Goal: Transaction & Acquisition: Download file/media

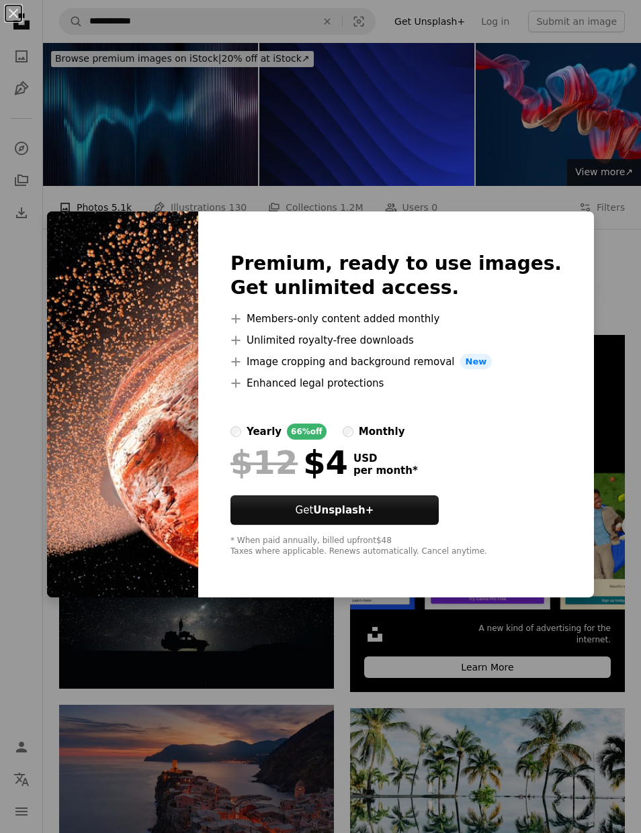
scroll to position [2595, 0]
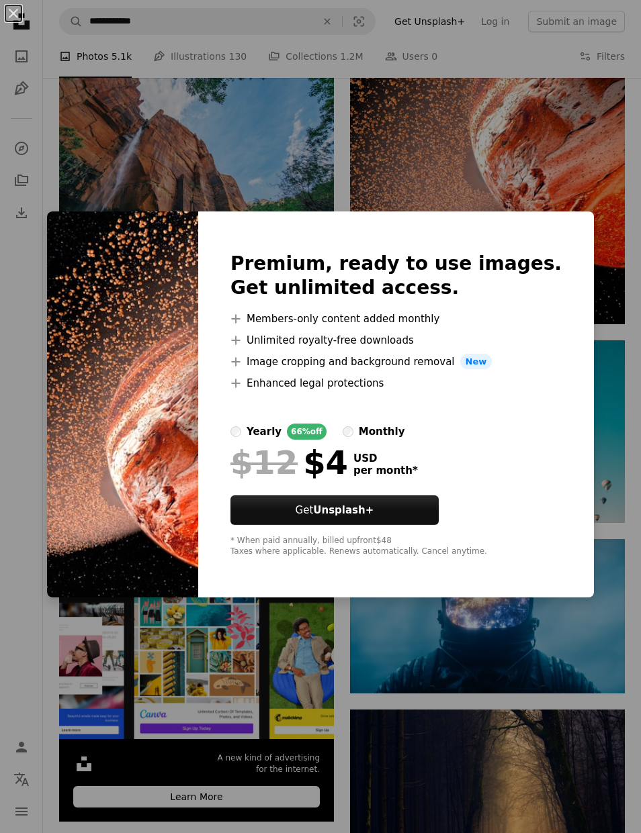
click at [600, 144] on div "An X shape Premium, ready to use images. Get unlimited access. A plus sign Memb…" at bounding box center [320, 416] width 641 height 833
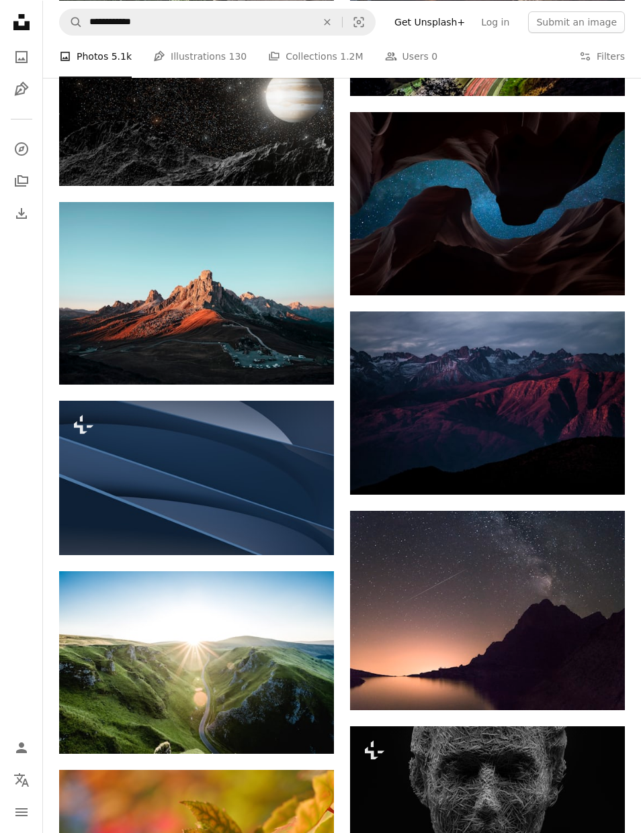
scroll to position [8889, 0]
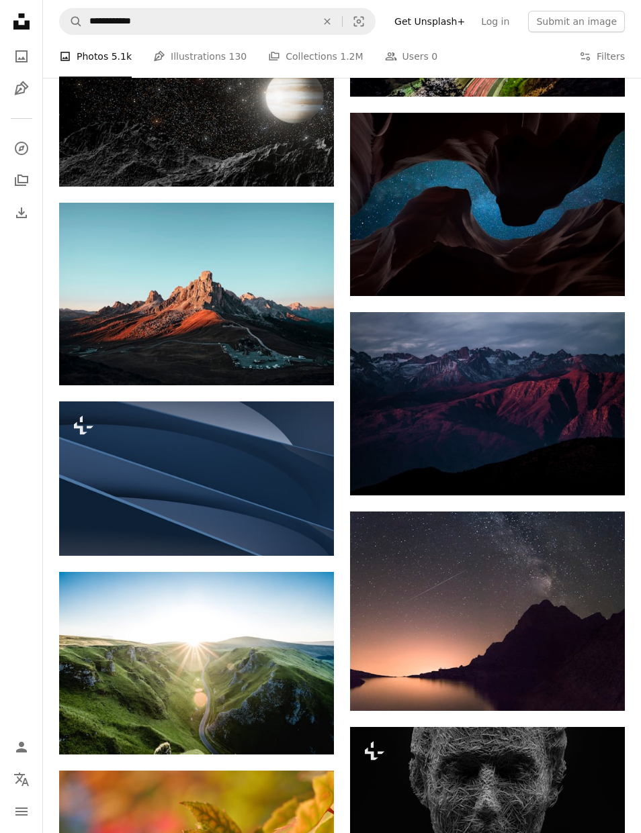
click at [596, 263] on icon "Arrow pointing down" at bounding box center [597, 271] width 11 height 16
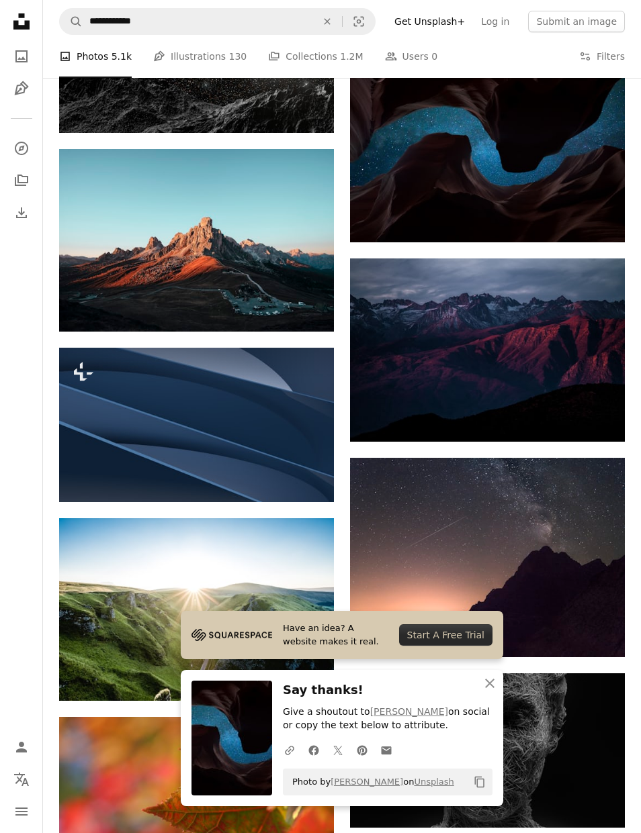
click at [310, 304] on icon "Arrow pointing down" at bounding box center [306, 307] width 11 height 16
click at [309, 302] on icon "Arrow pointing down" at bounding box center [306, 307] width 11 height 16
click at [485, 642] on div "Start A Free Trial" at bounding box center [445, 634] width 93 height 21
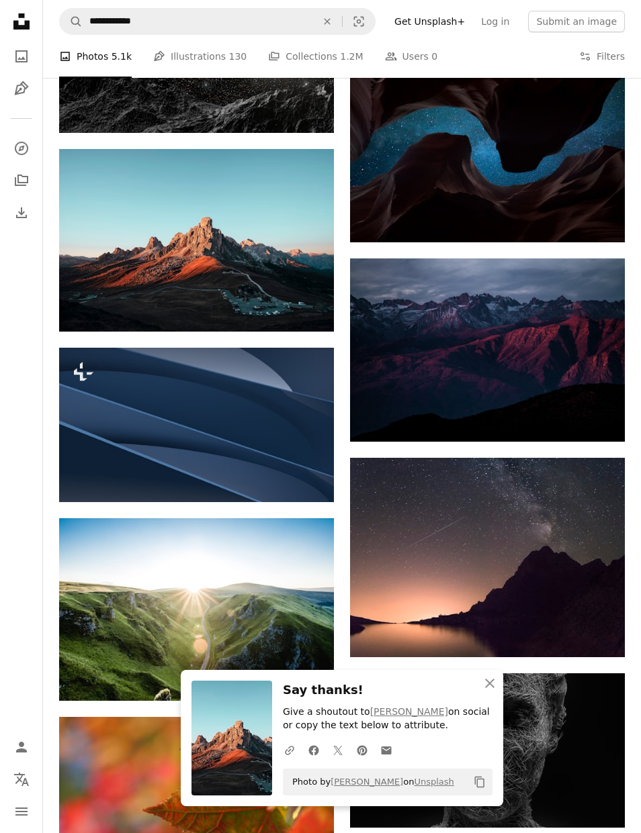
click at [303, 303] on icon "Arrow pointing down" at bounding box center [306, 307] width 11 height 16
click at [487, 630] on img at bounding box center [487, 557] width 275 height 199
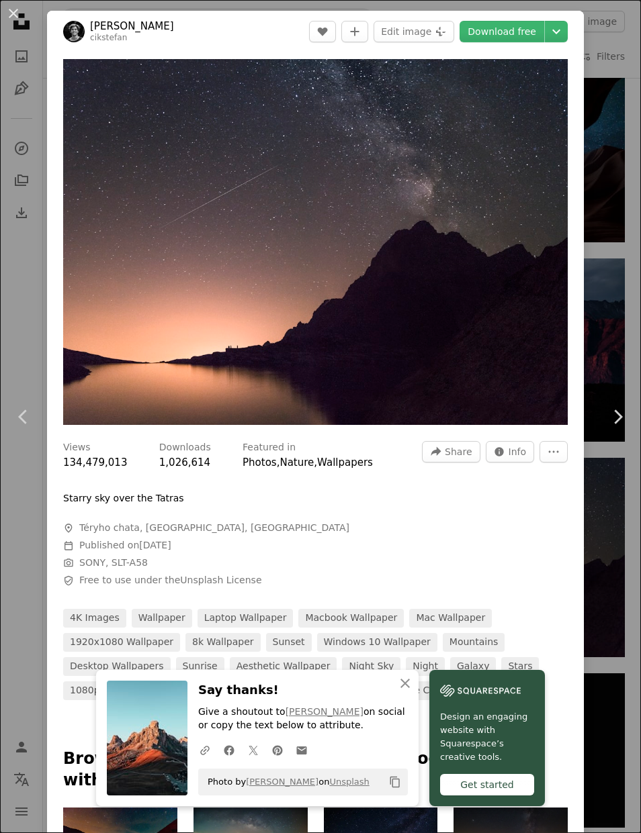
click at [520, 313] on img "Zoom in on this image" at bounding box center [315, 242] width 504 height 366
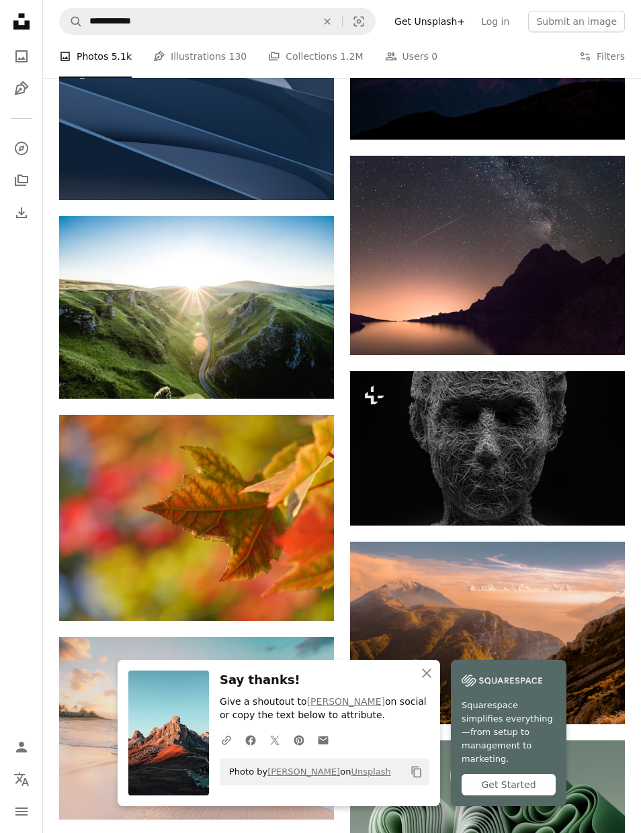
scroll to position [9302, 0]
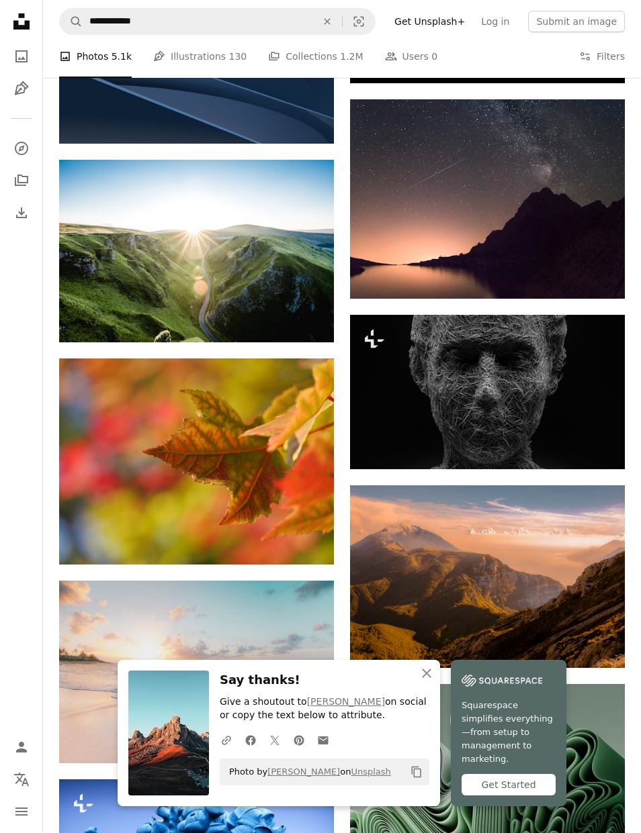
click at [417, 684] on img at bounding box center [487, 761] width 275 height 154
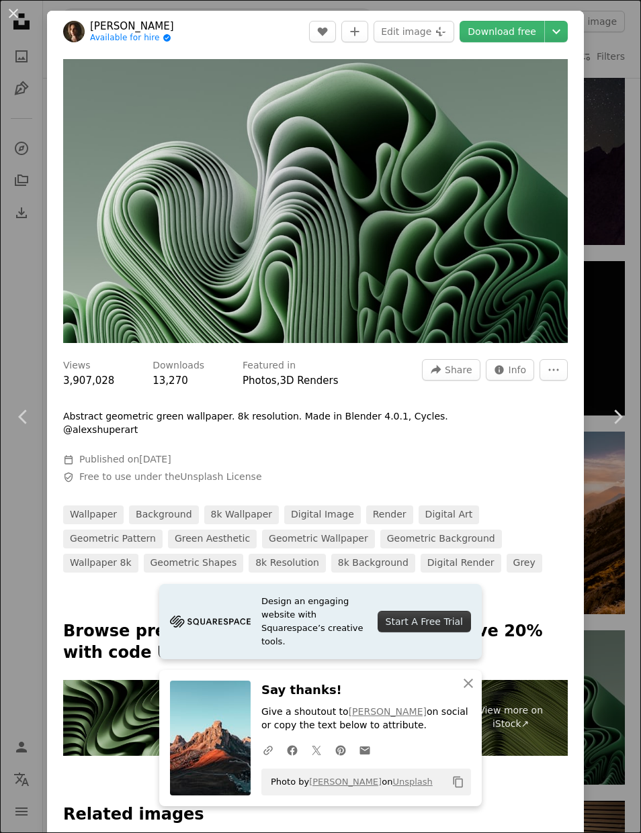
click at [616, 436] on link "Chevron right" at bounding box center [617, 417] width 47 height 129
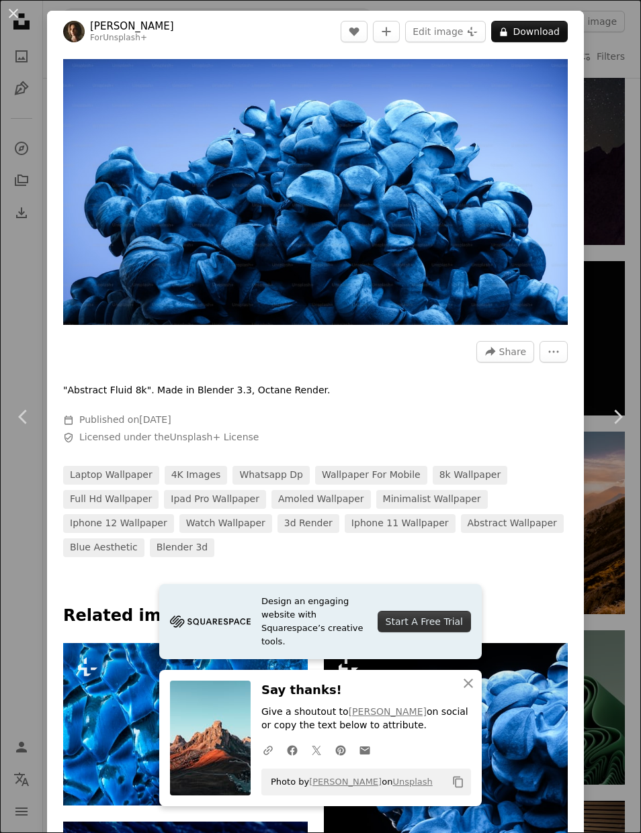
click at [24, 650] on div "An X shape Chevron left Chevron right [PERSON_NAME] For Unsplash+ A heart A plu…" at bounding box center [320, 416] width 641 height 833
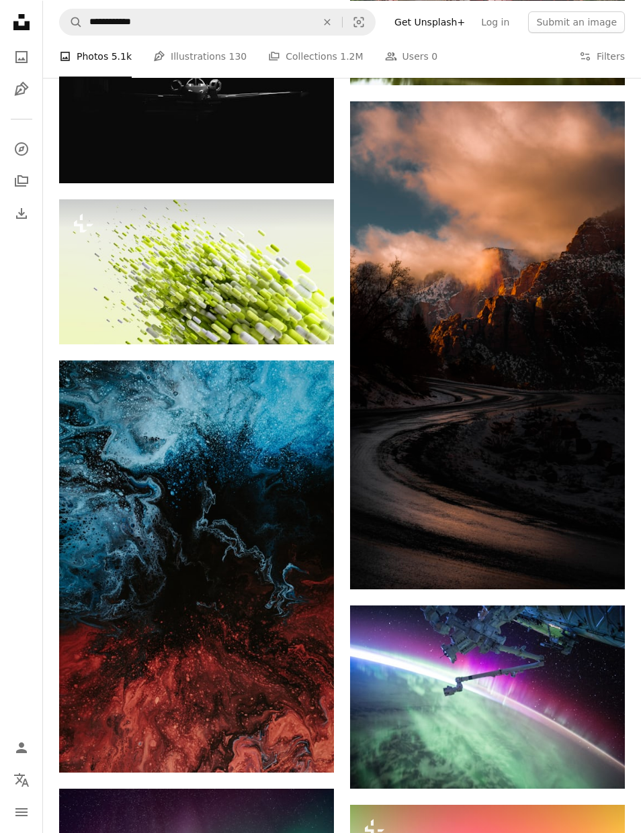
scroll to position [13111, 0]
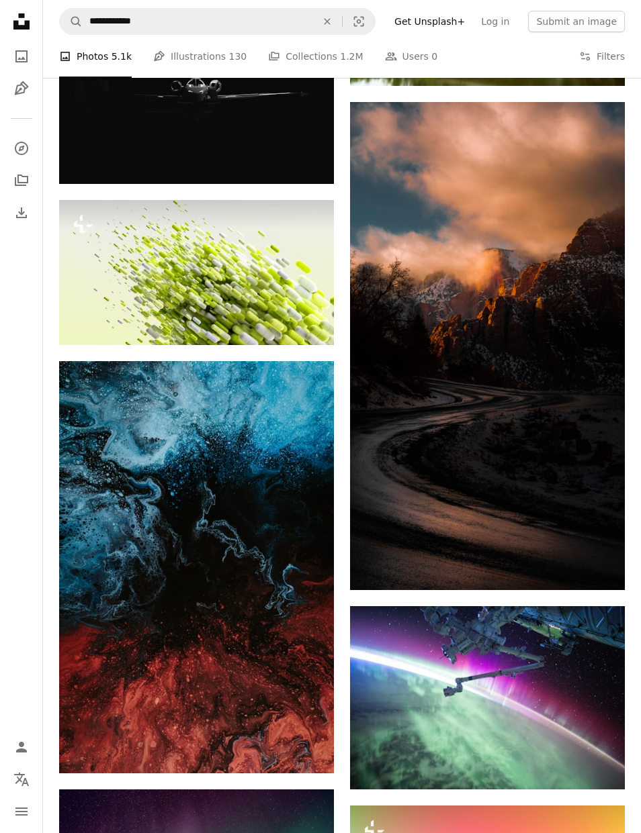
click at [592, 559] on icon "Arrow pointing down" at bounding box center [597, 565] width 11 height 16
